Goal: Transaction & Acquisition: Book appointment/travel/reservation

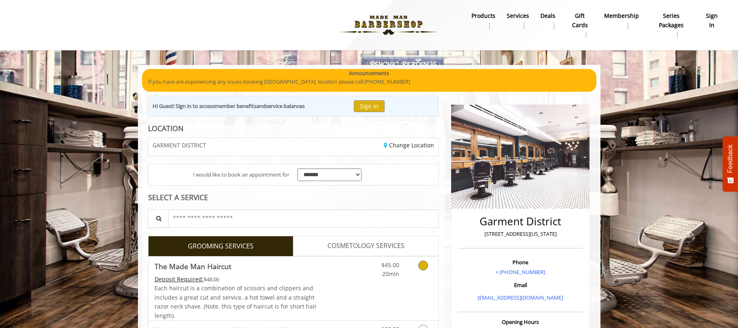
click at [413, 269] on link "Grooming services" at bounding box center [421, 267] width 21 height 22
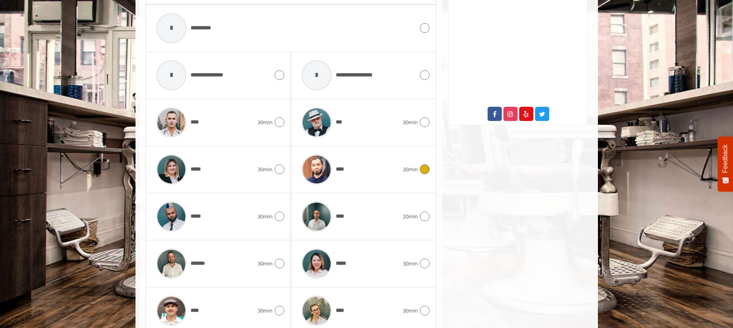
click at [380, 175] on div "****" at bounding box center [350, 169] width 106 height 39
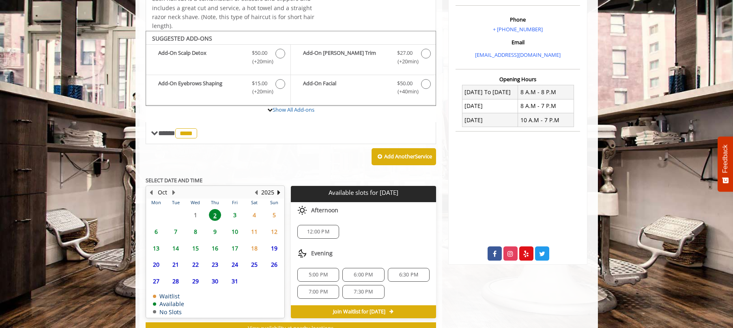
scroll to position [273, 0]
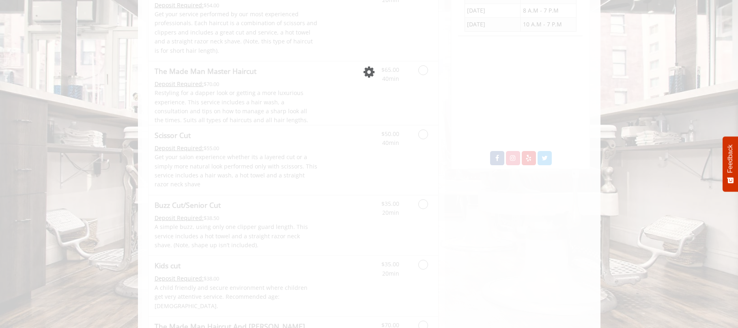
scroll to position [338, 0]
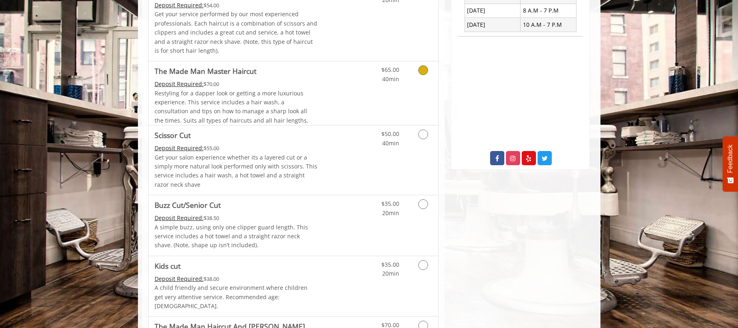
click at [370, 70] on link "$65.00 40min" at bounding box center [383, 72] width 34 height 22
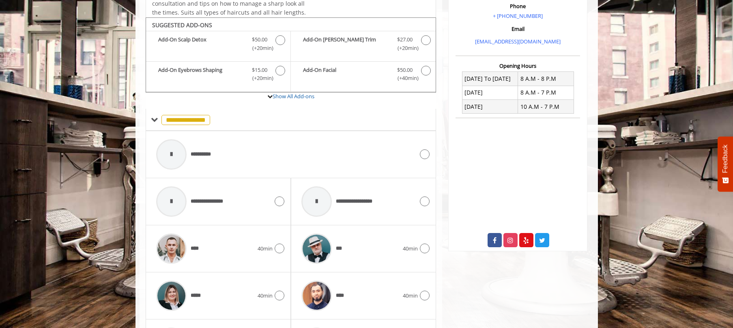
scroll to position [274, 0]
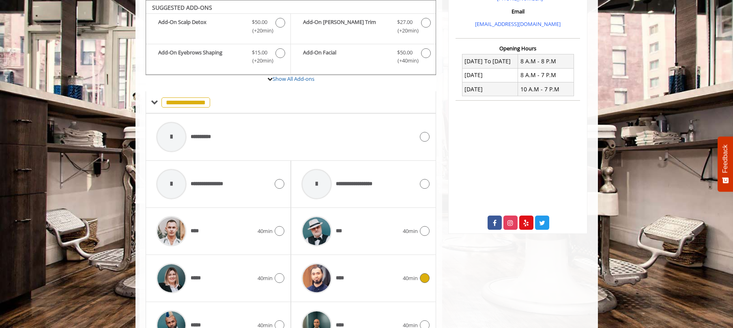
click at [403, 278] on span "40min" at bounding box center [410, 278] width 15 height 9
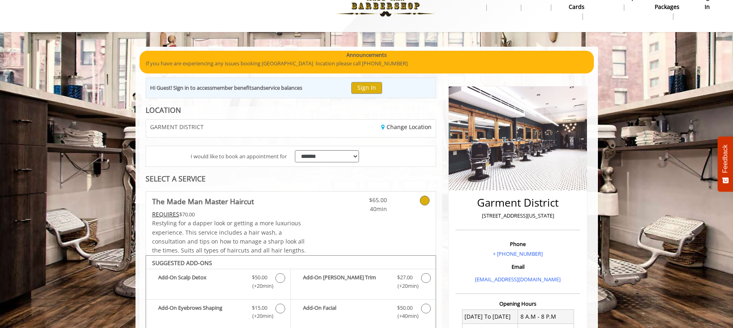
scroll to position [267, 0]
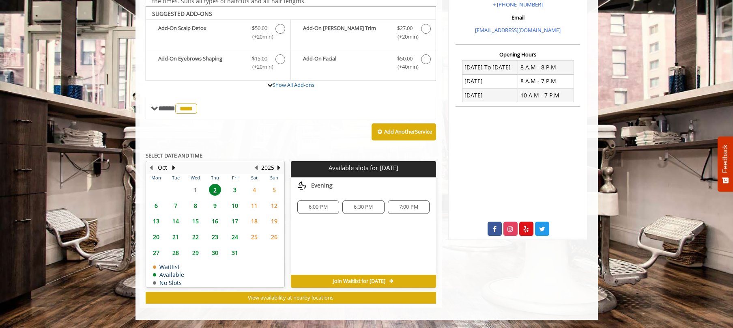
click at [235, 190] on span "3" at bounding box center [235, 190] width 12 height 12
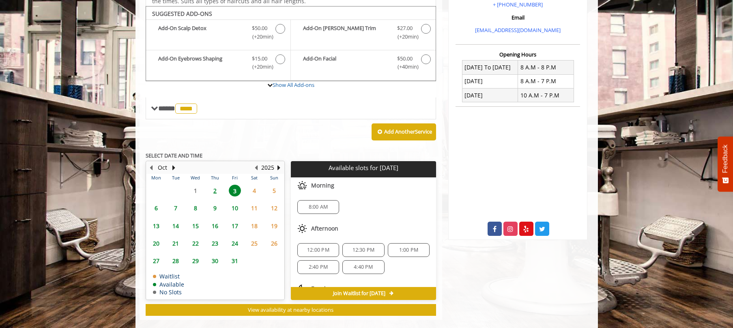
scroll to position [280, 0]
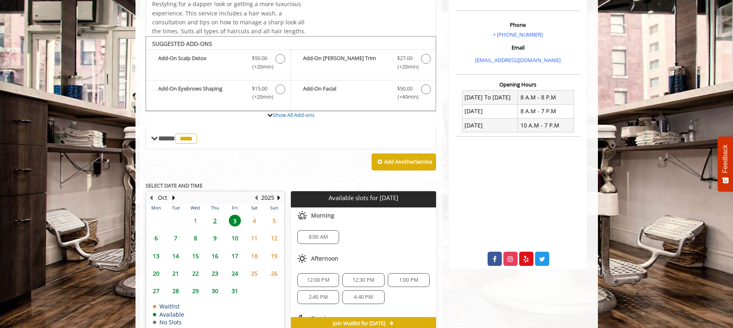
click at [212, 220] on span "2" at bounding box center [215, 221] width 12 height 12
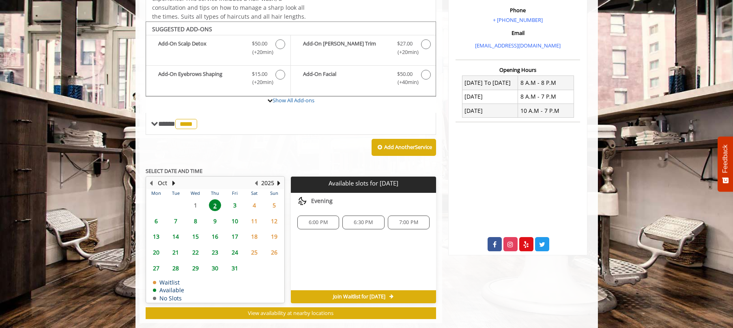
scroll to position [266, 0]
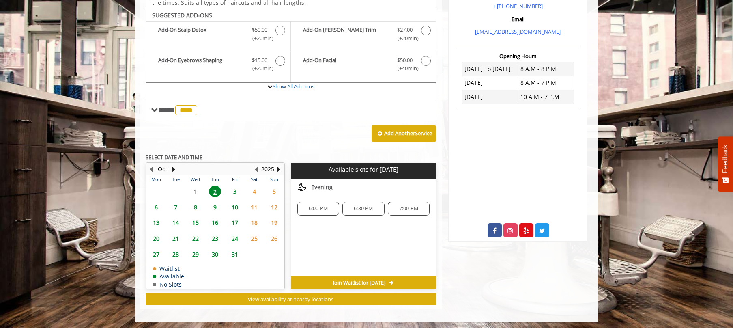
click at [236, 190] on span "3" at bounding box center [235, 191] width 12 height 12
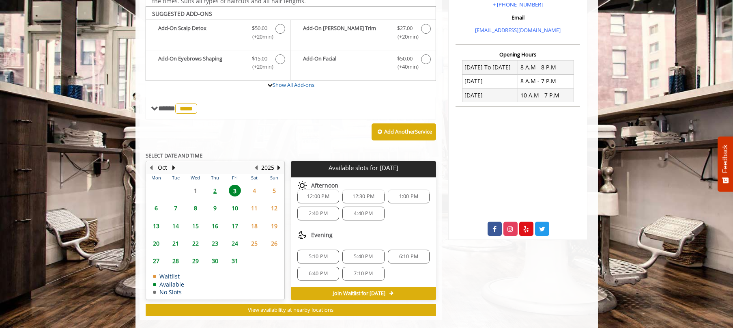
scroll to position [0, 0]
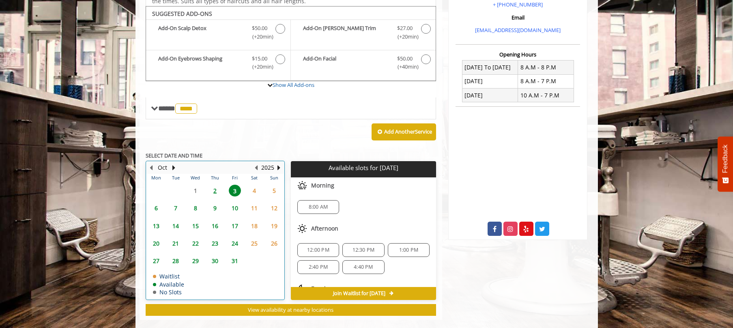
click at [208, 187] on div "2" at bounding box center [215, 191] width 16 height 12
